Goal: Information Seeking & Learning: Understand process/instructions

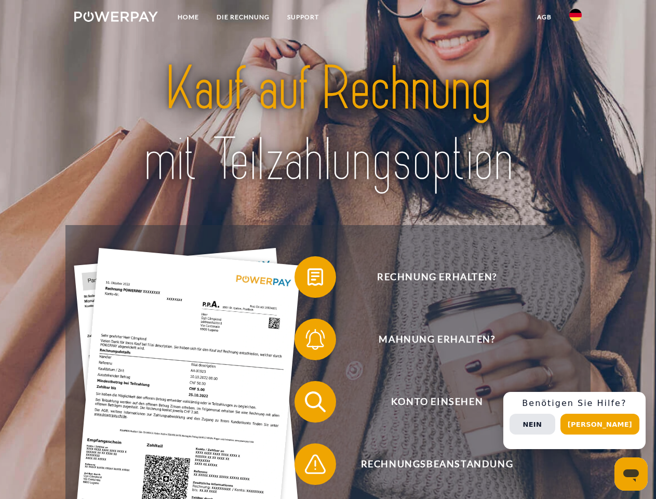
click at [116, 18] on img at bounding box center [116, 16] width 84 height 10
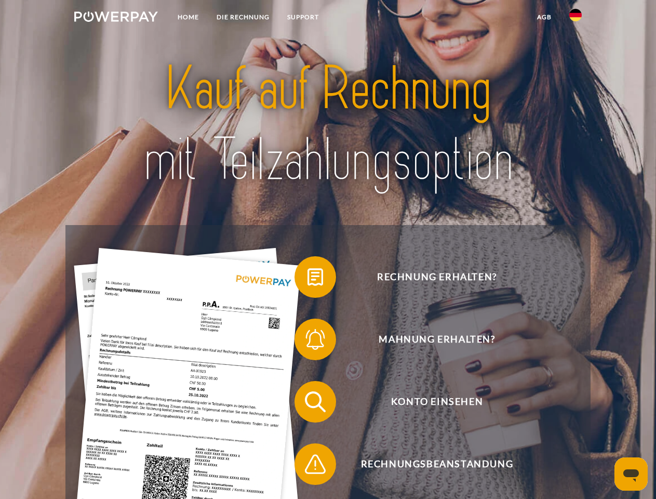
click at [576, 18] on img at bounding box center [576, 15] width 12 height 12
click at [544, 17] on link "agb" at bounding box center [544, 17] width 32 height 19
click at [308, 279] on span at bounding box center [300, 277] width 52 height 52
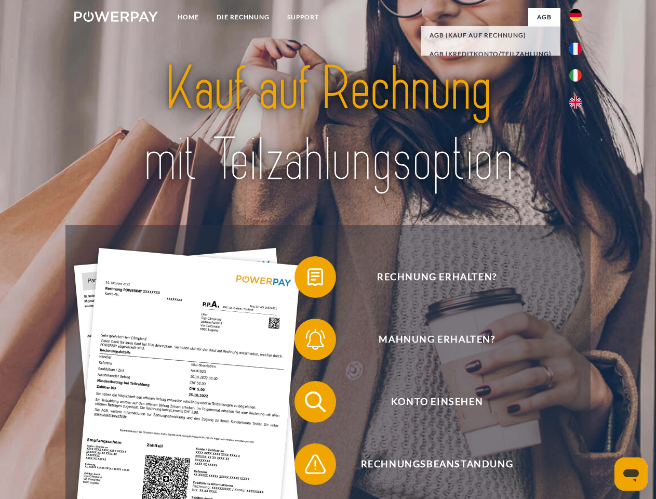
click at [308, 341] on span at bounding box center [300, 339] width 52 height 52
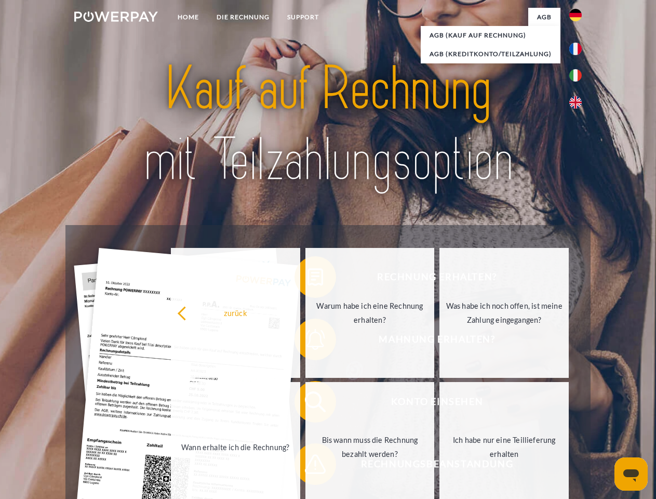
click at [308, 404] on link "Bis wann muss die Rechnung bezahlt werden?" at bounding box center [370, 447] width 129 height 130
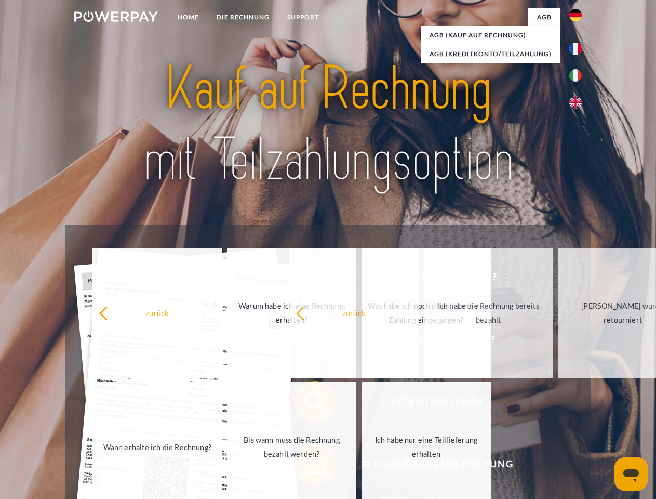
click at [308, 466] on span at bounding box center [300, 464] width 52 height 52
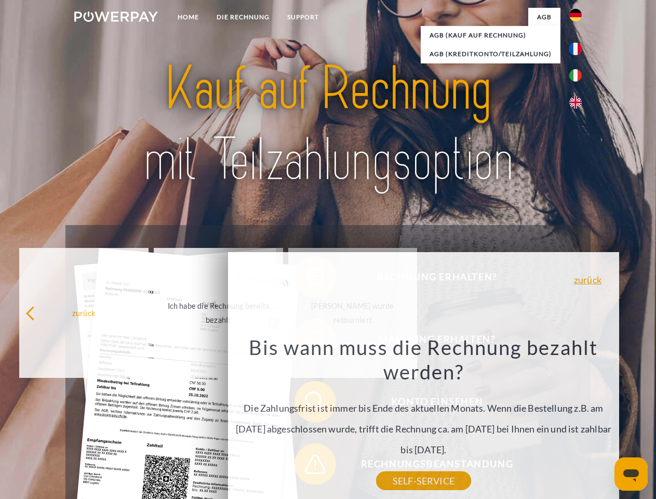
click at [578, 420] on div "Rechnung erhalten? Mahnung erhalten? Konto einsehen" at bounding box center [327, 433] width 525 height 416
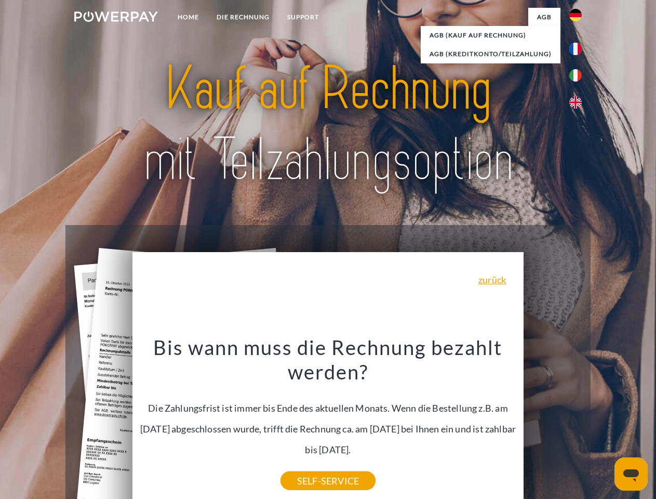
click at [553, 422] on span "Konto einsehen" at bounding box center [437, 402] width 255 height 42
click at [604, 424] on header "Home DIE RECHNUNG SUPPORT" at bounding box center [328, 359] width 656 height 718
